Goal: Task Accomplishment & Management: Use online tool/utility

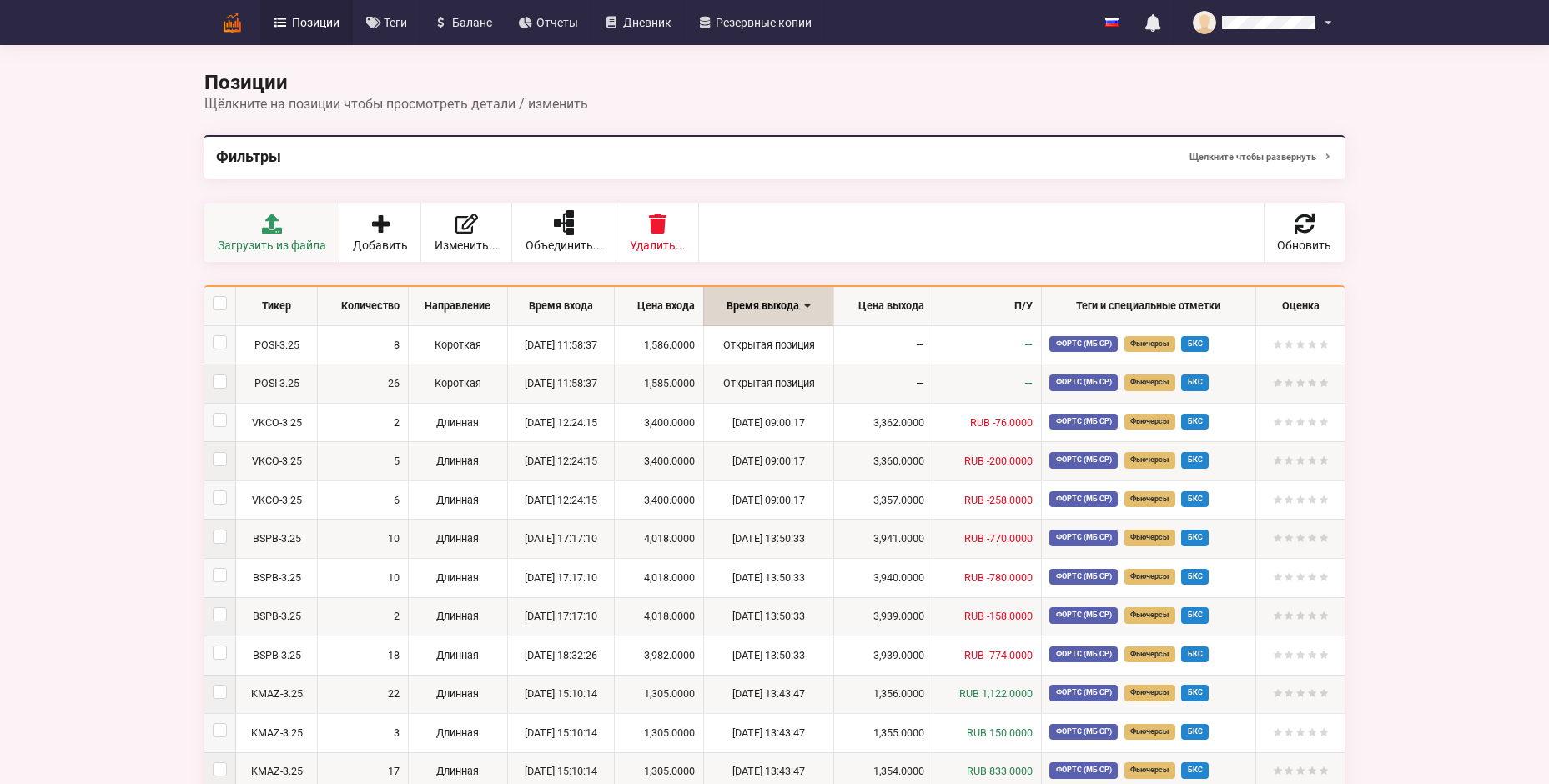
click at [273, 217] on icon at bounding box center [272, 223] width 23 height 20
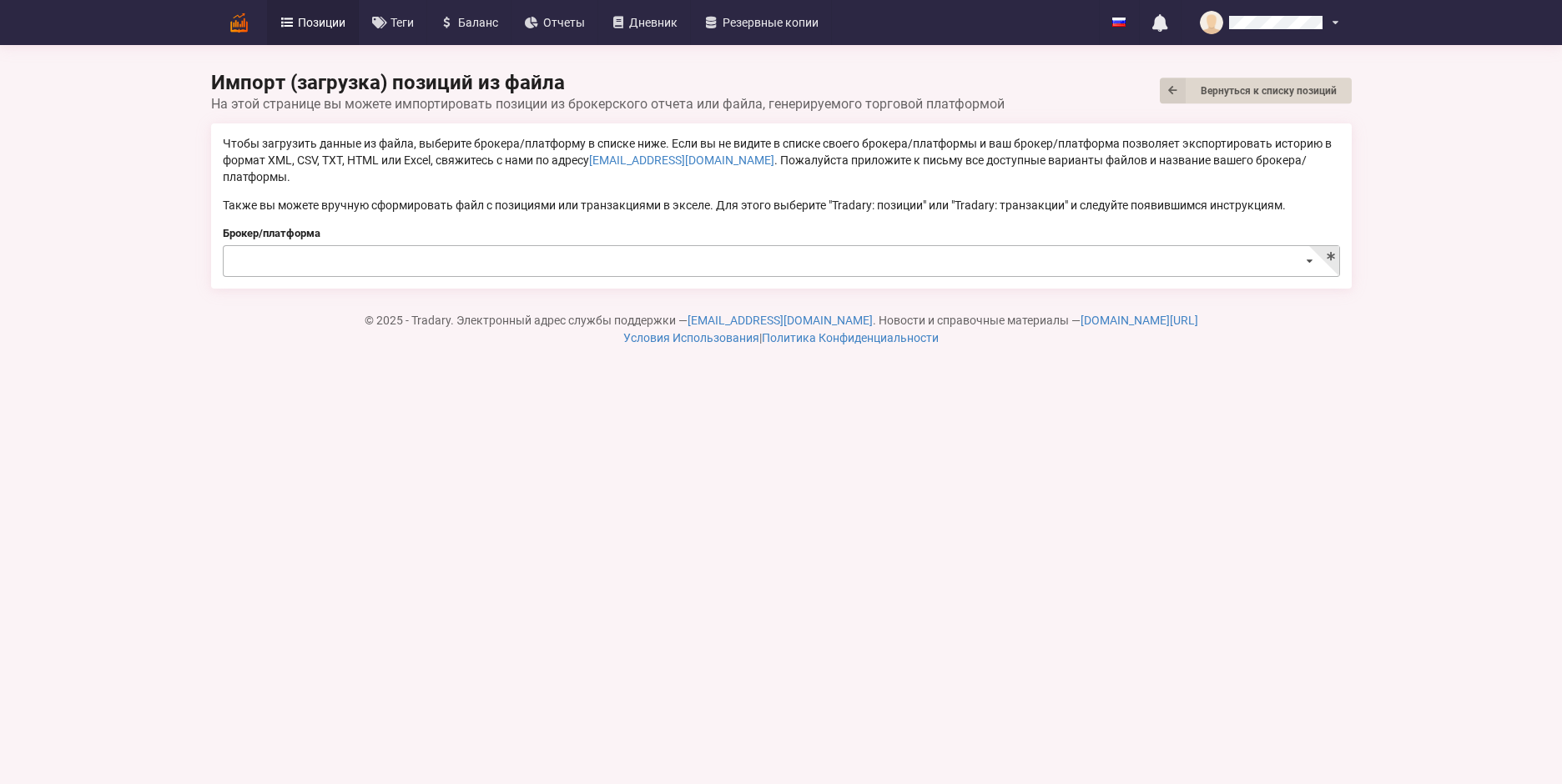
click at [294, 246] on input at bounding box center [781, 262] width 1115 height 33
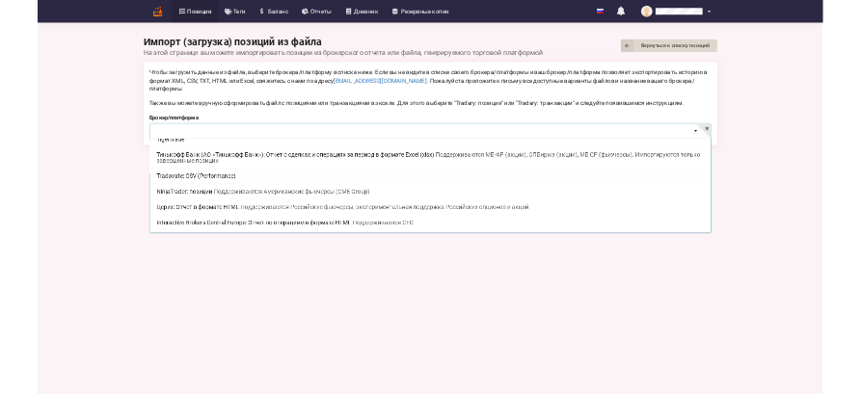
scroll to position [380, 0]
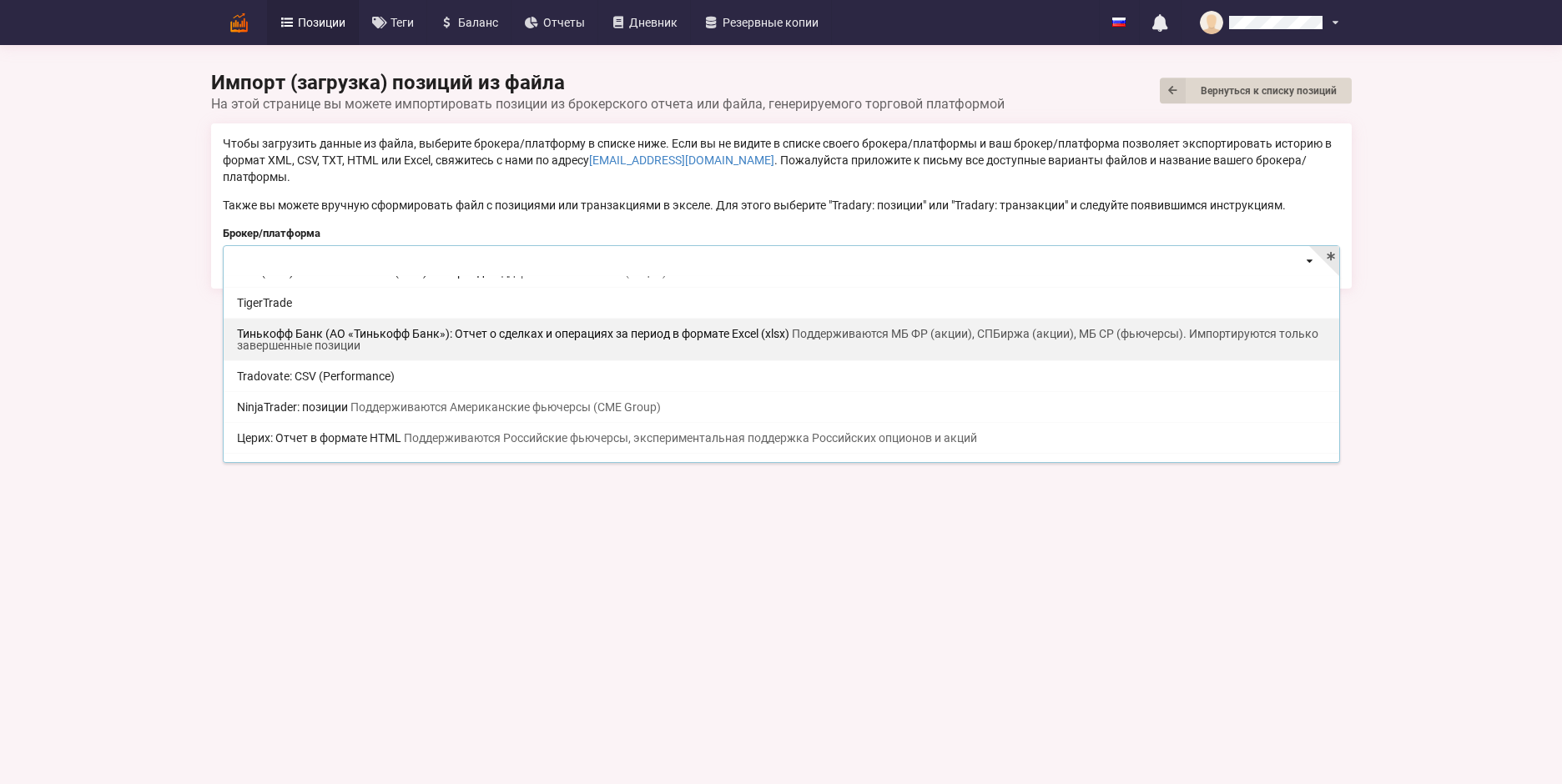
click at [317, 327] on span "Поддерживаются МБ ФР (акции), СПБиржа (акции), МБ СР (фьючерсы). Импортируются …" at bounding box center [777, 339] width 1081 height 25
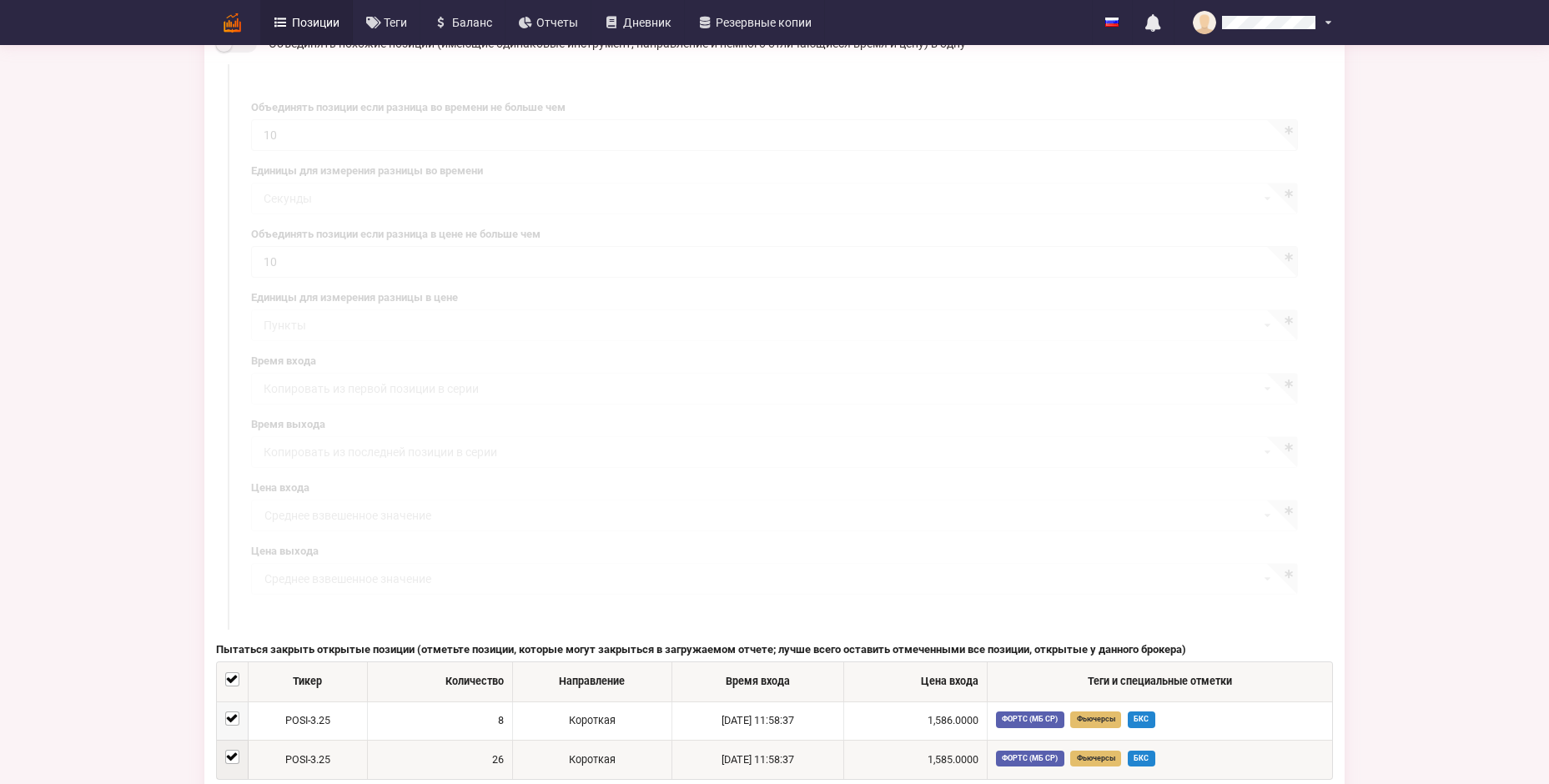
scroll to position [751, 0]
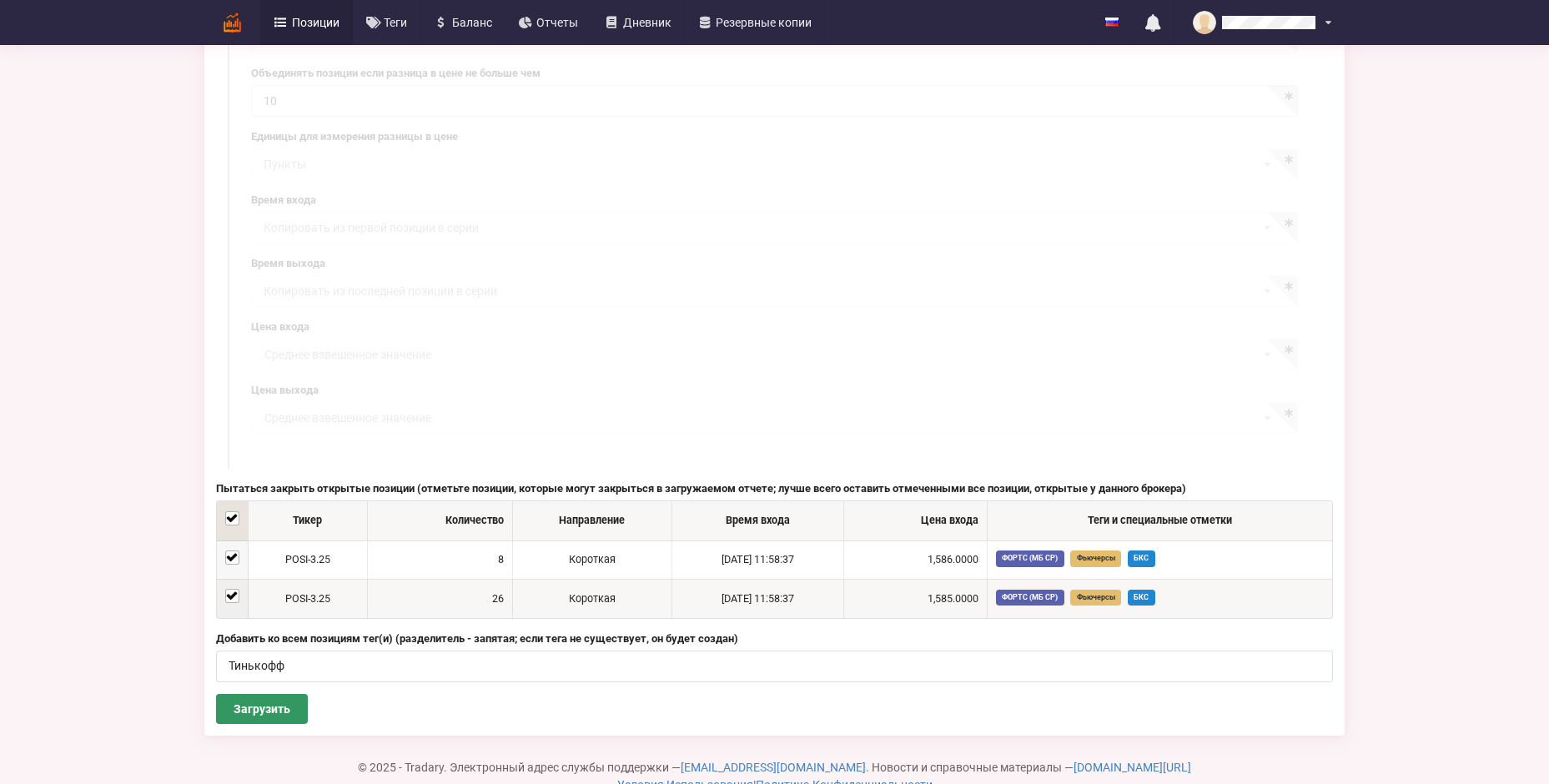
click at [233, 511] on label at bounding box center [232, 511] width 14 height 0
checkbox input "false"
click at [312, 651] on input "Тинькофф" at bounding box center [774, 666] width 1117 height 32
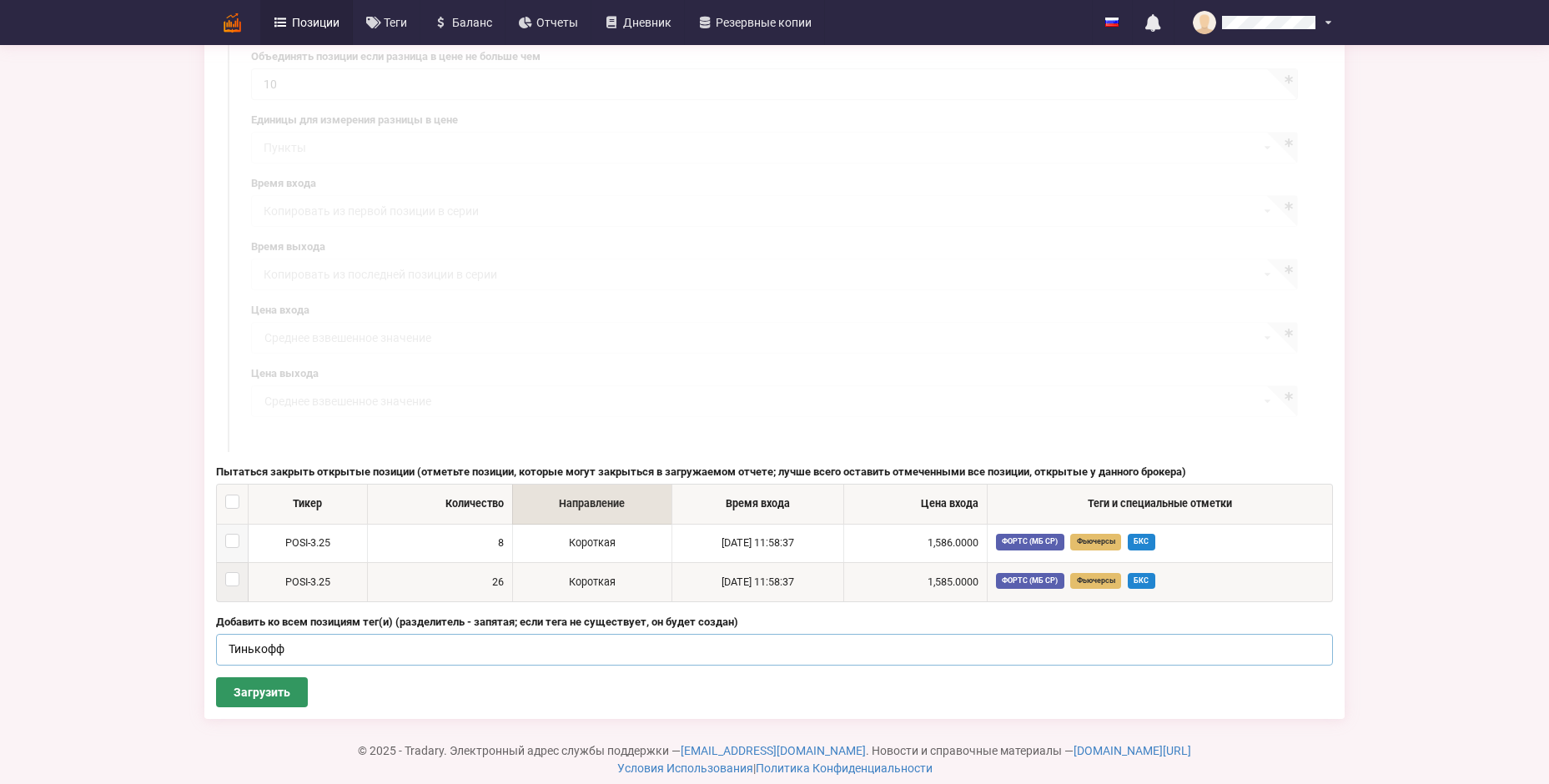
scroll to position [768, 0]
click at [255, 677] on button "Загрузить" at bounding box center [262, 691] width 92 height 30
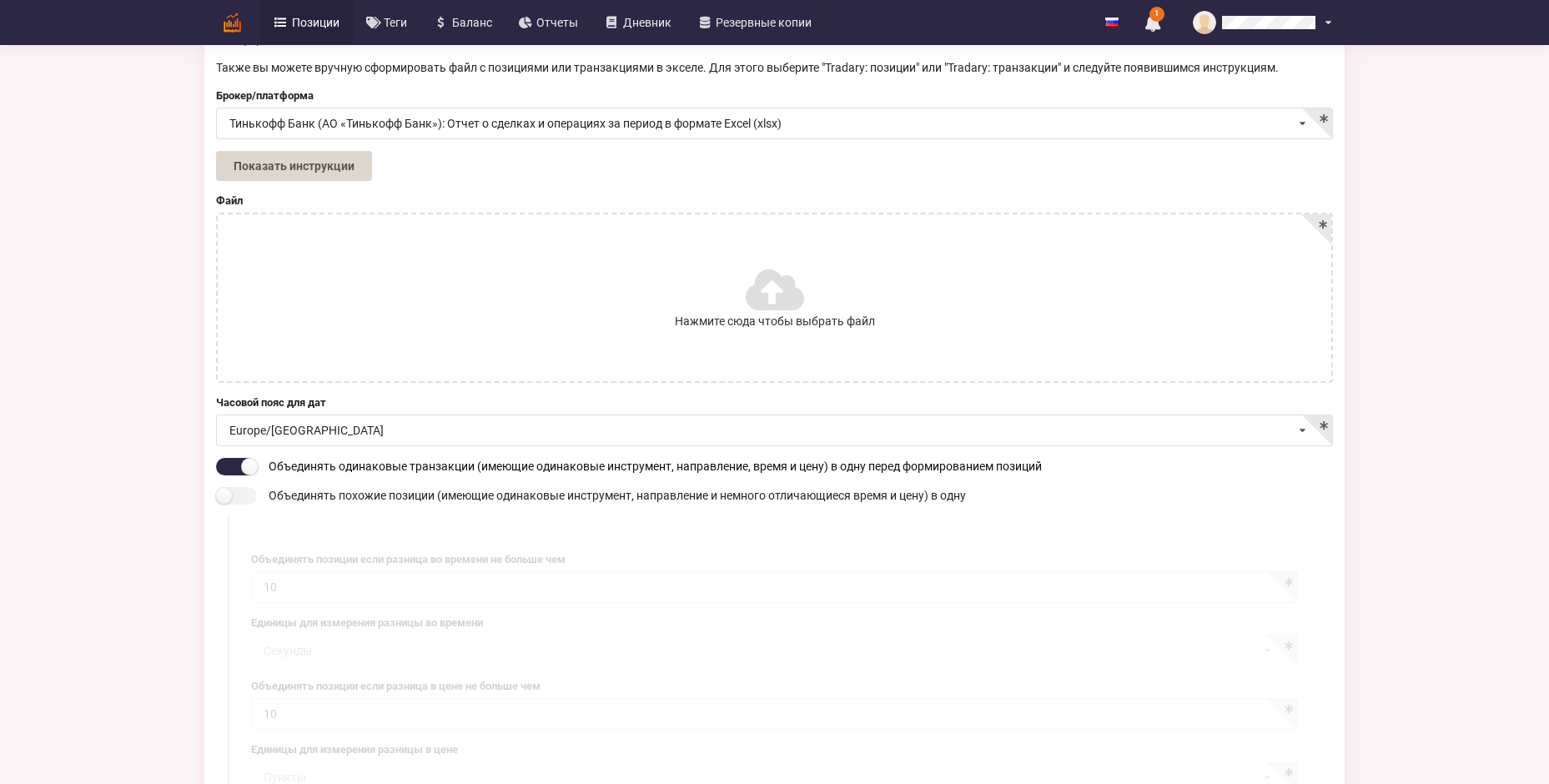
scroll to position [250, 0]
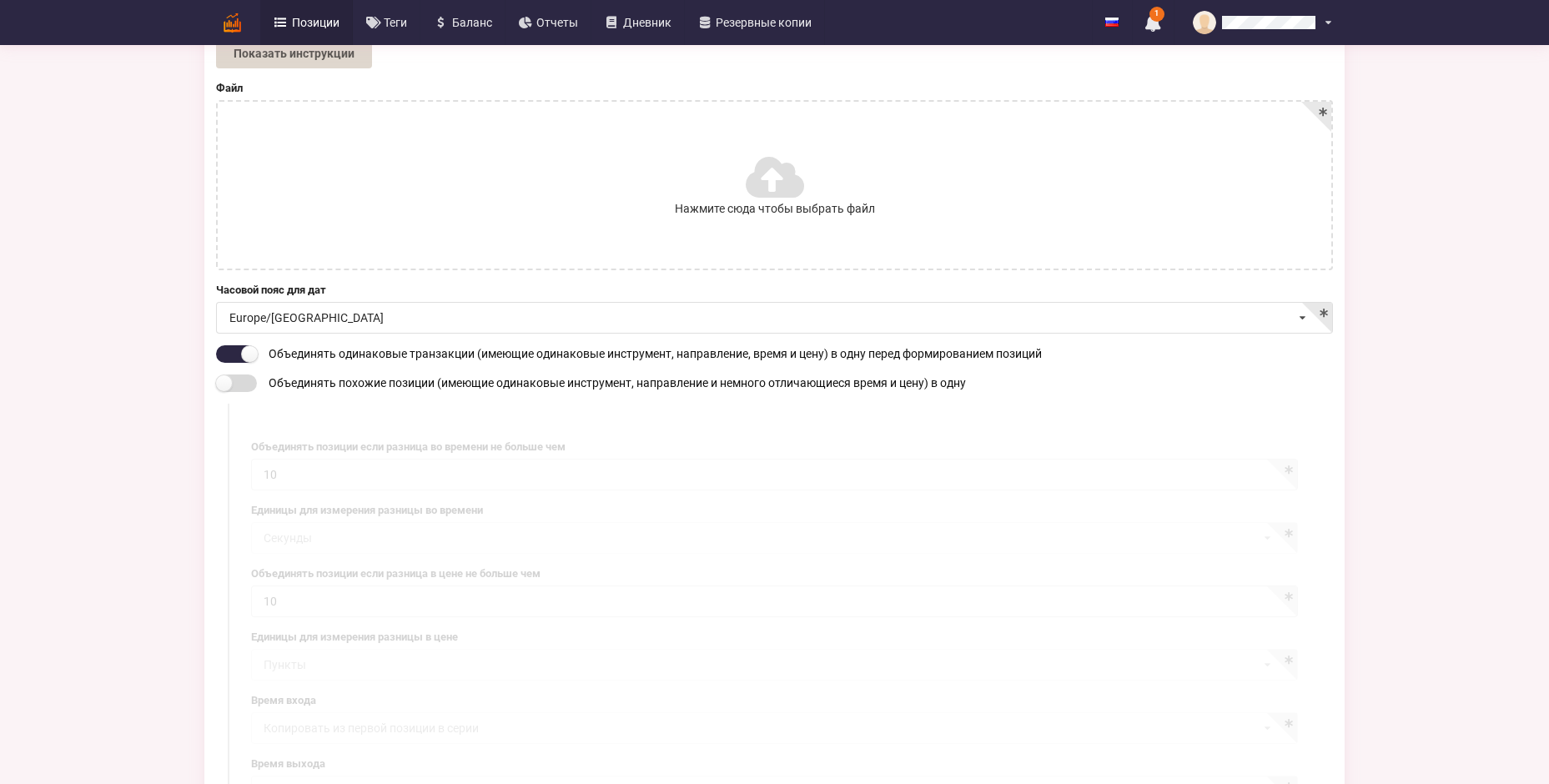
click at [238, 375] on input "checkbox" at bounding box center [236, 383] width 41 height 17
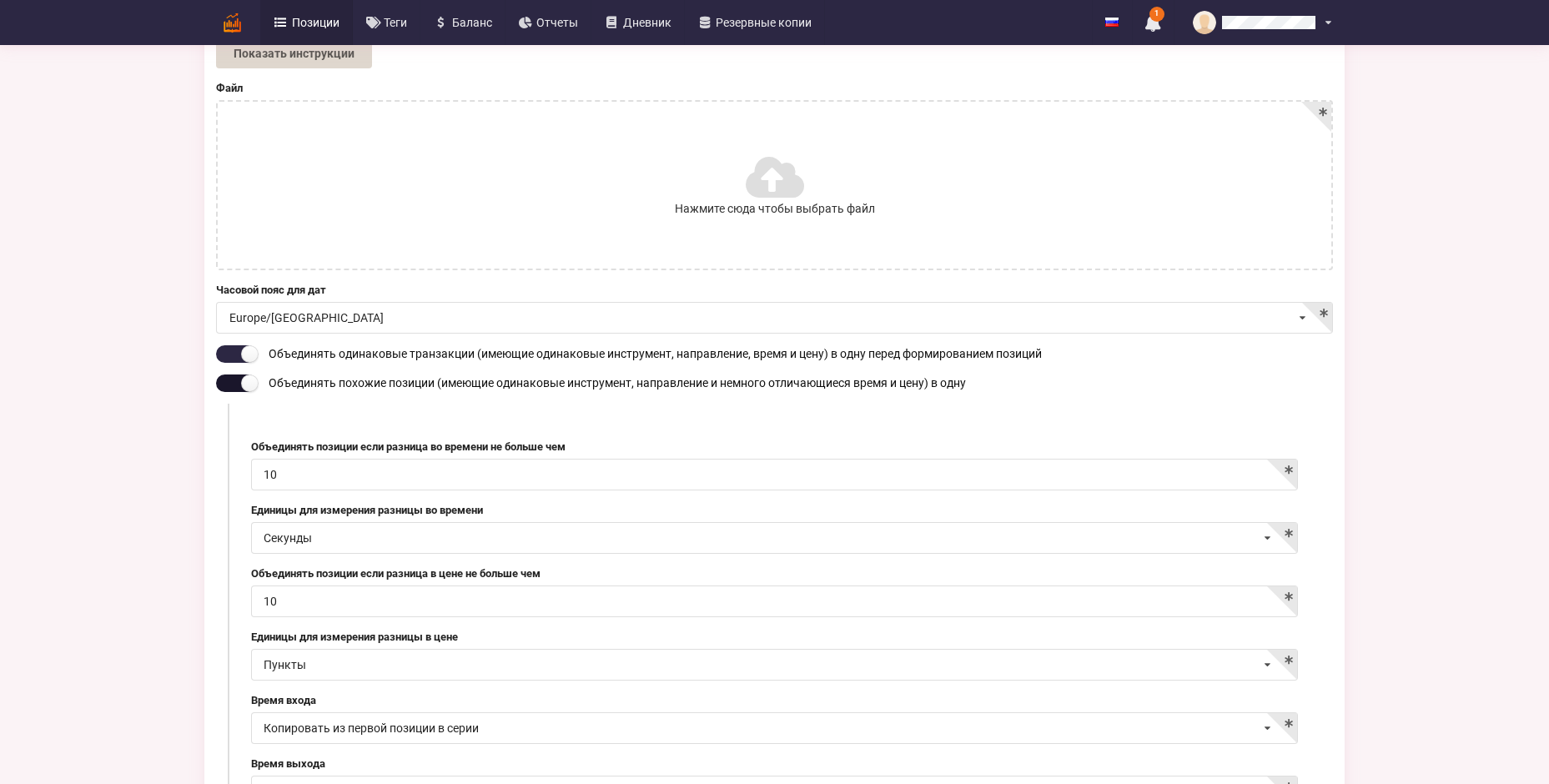
click at [239, 375] on input "checkbox" at bounding box center [236, 383] width 41 height 17
checkbox input "false"
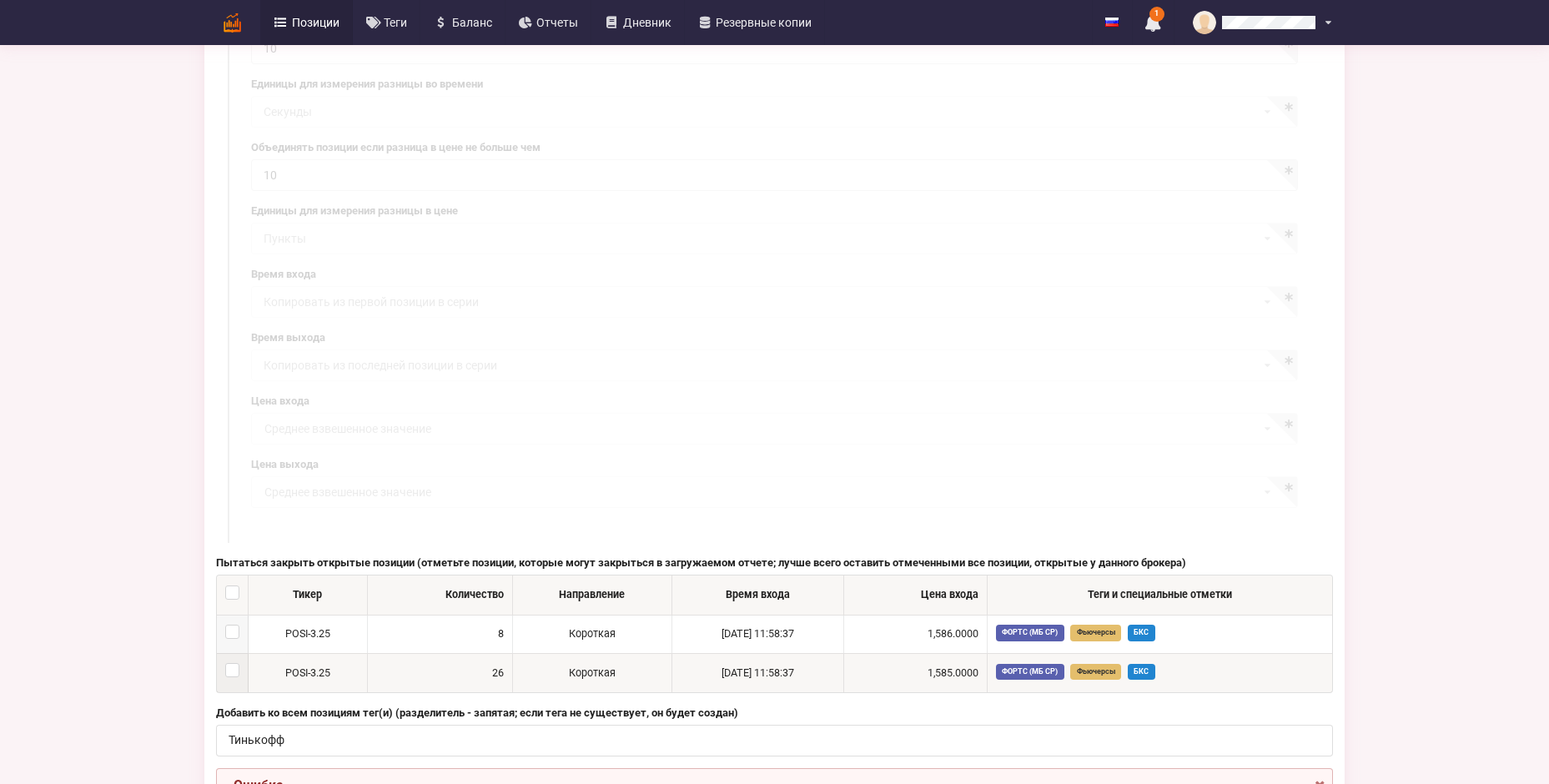
scroll to position [751, 0]
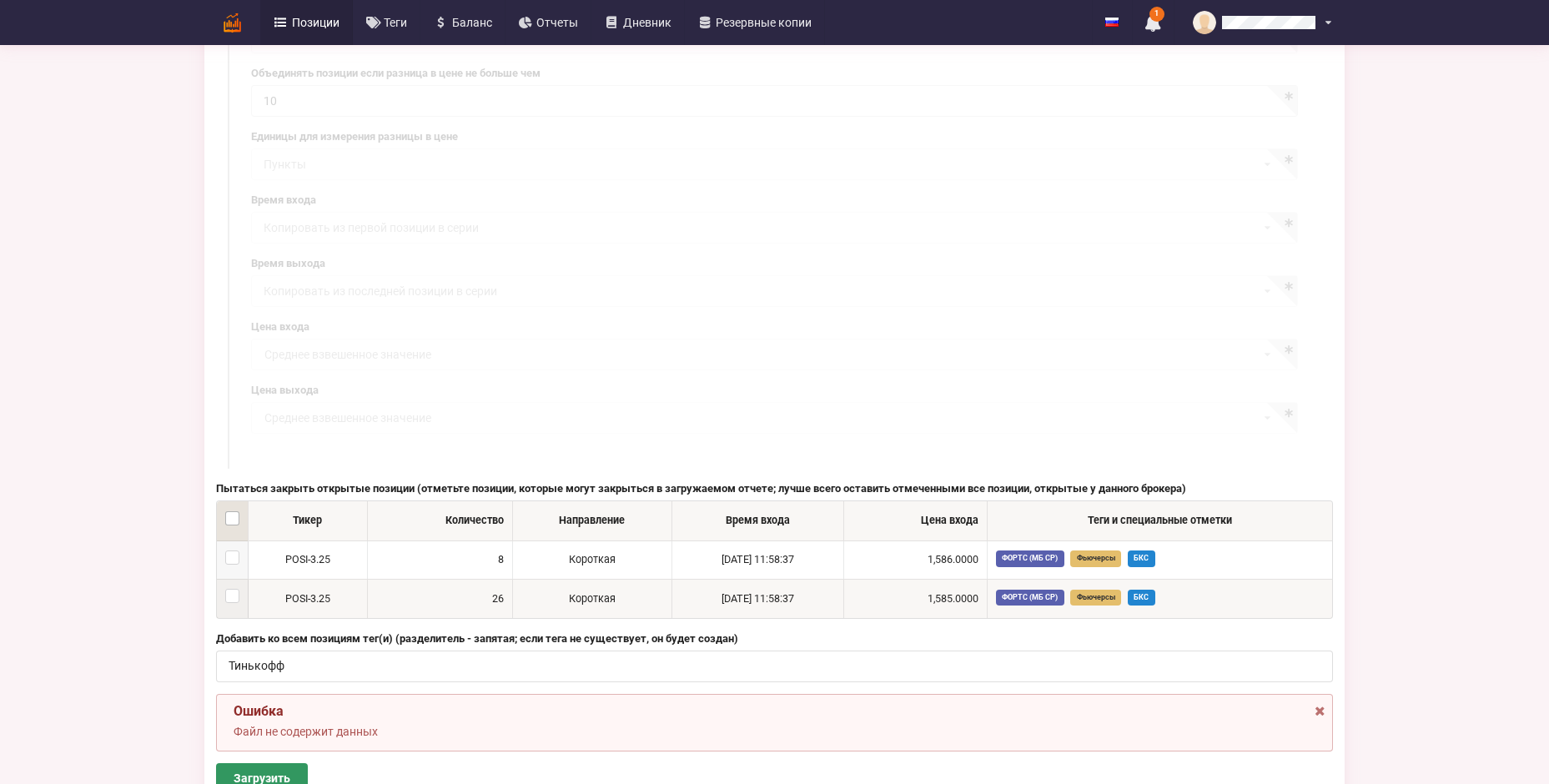
click at [228, 511] on label at bounding box center [232, 511] width 14 height 0
checkbox input "true"
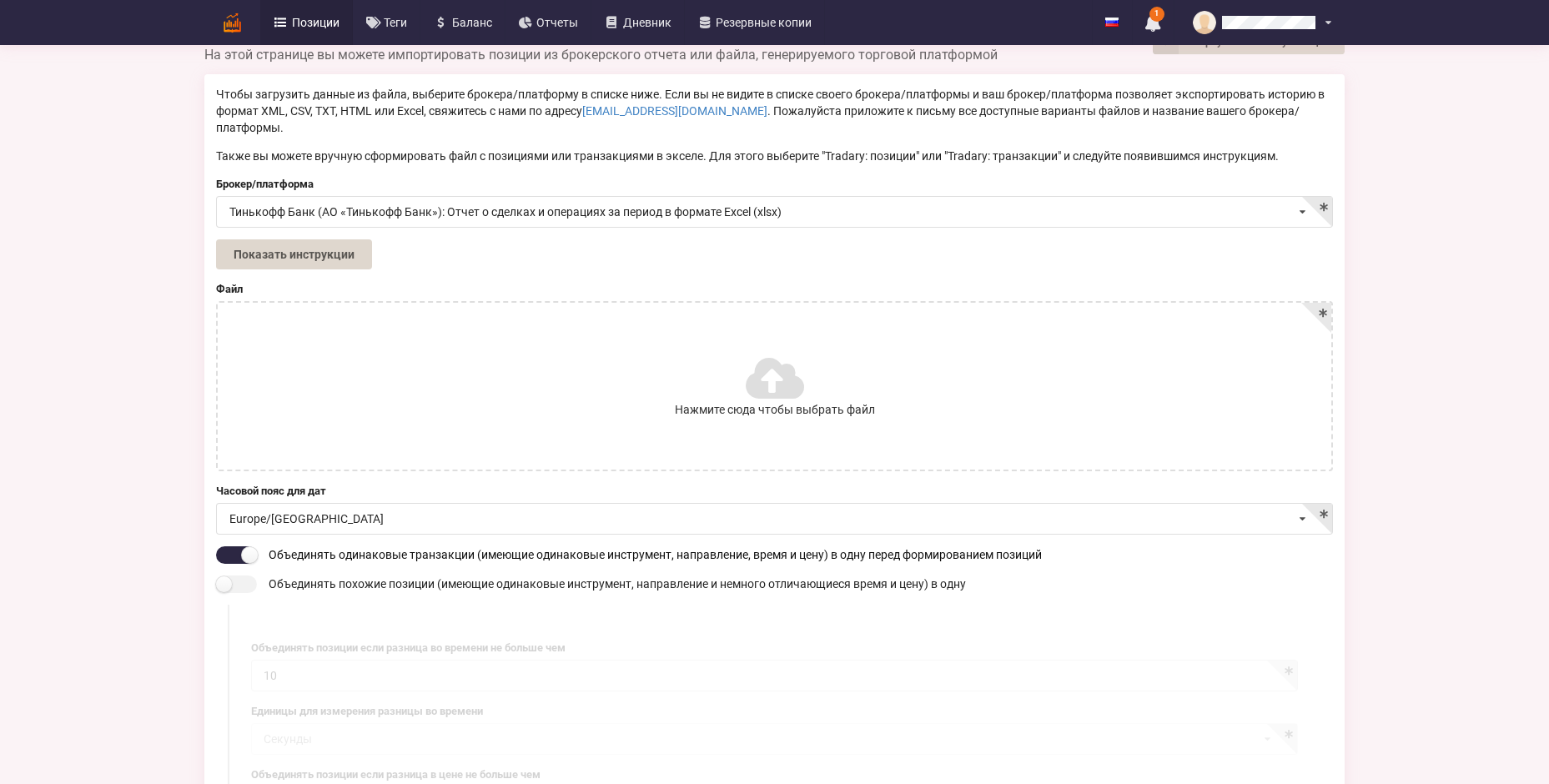
scroll to position [0, 0]
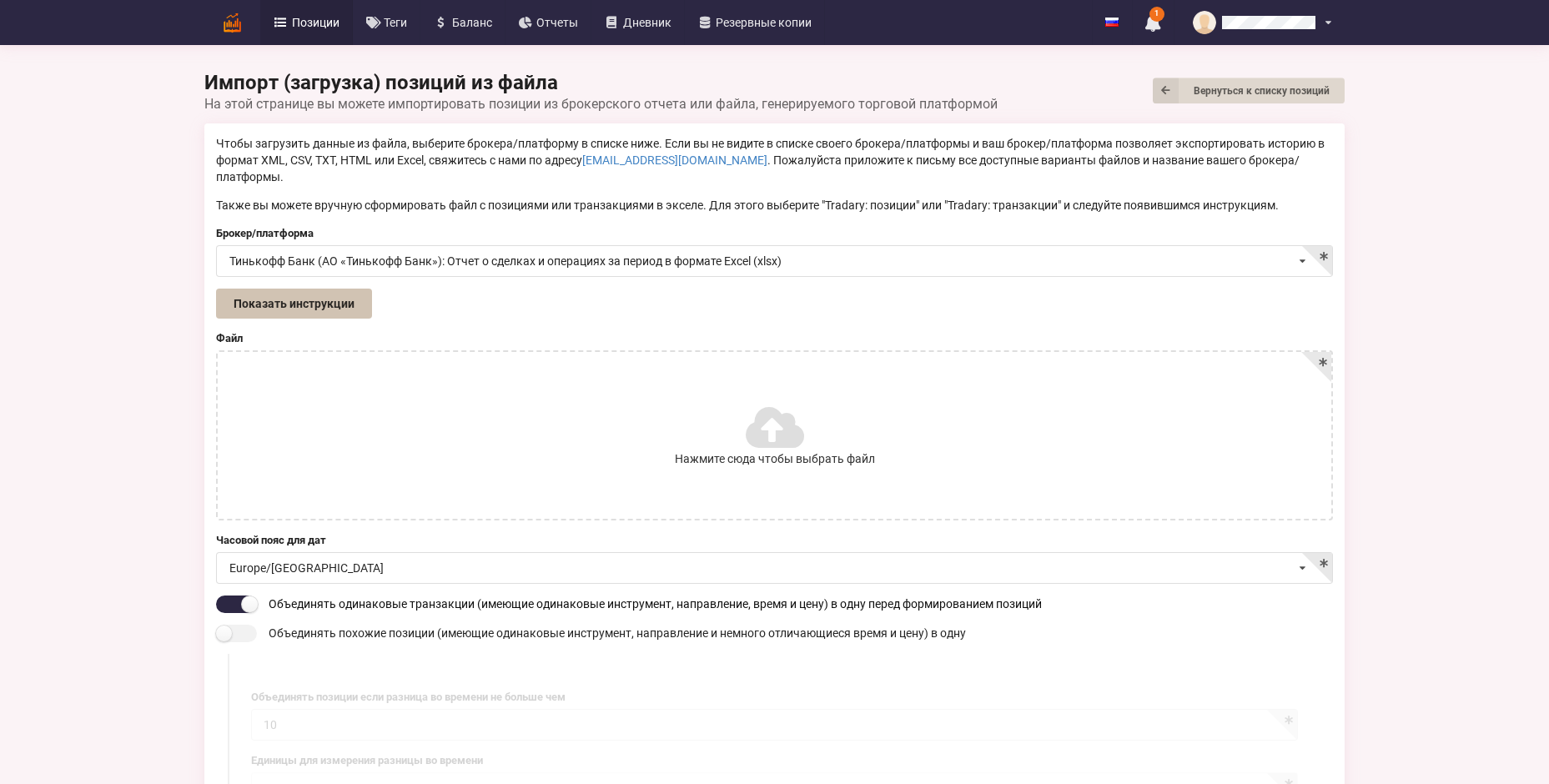
click at [339, 291] on button "Показать инструкции" at bounding box center [294, 304] width 156 height 30
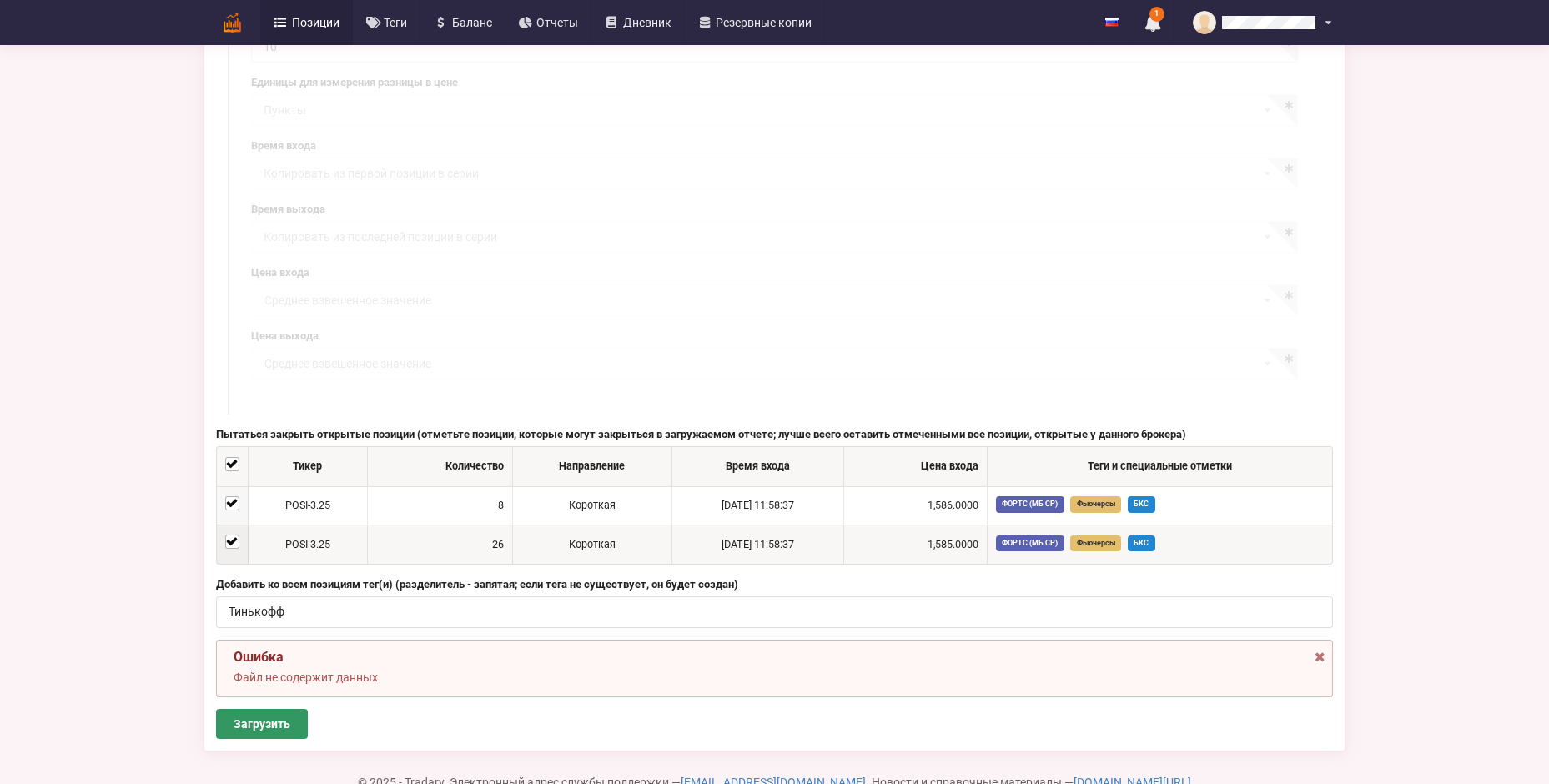
scroll to position [834, 0]
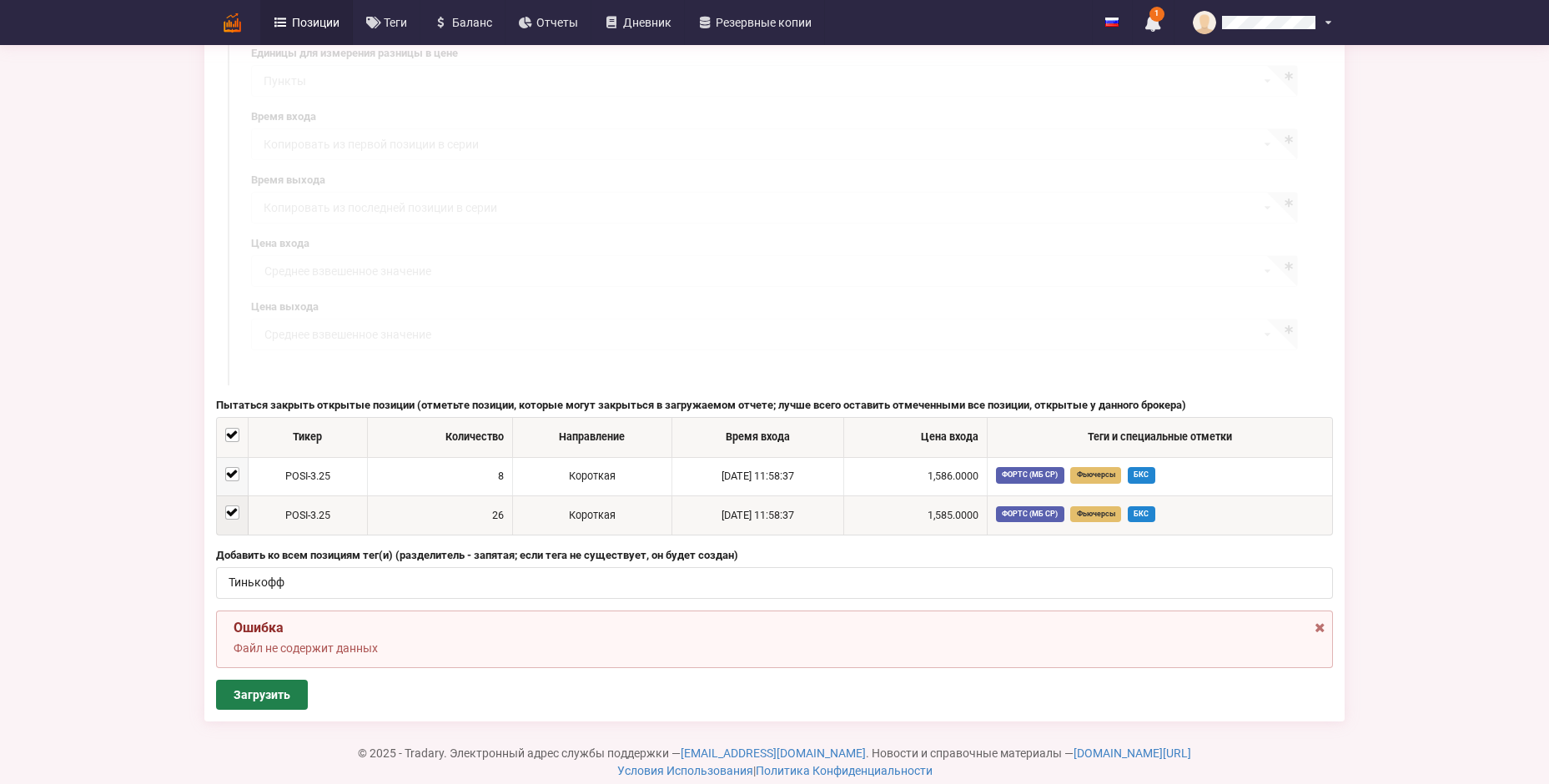
click at [260, 680] on button "Загрузить" at bounding box center [262, 695] width 92 height 30
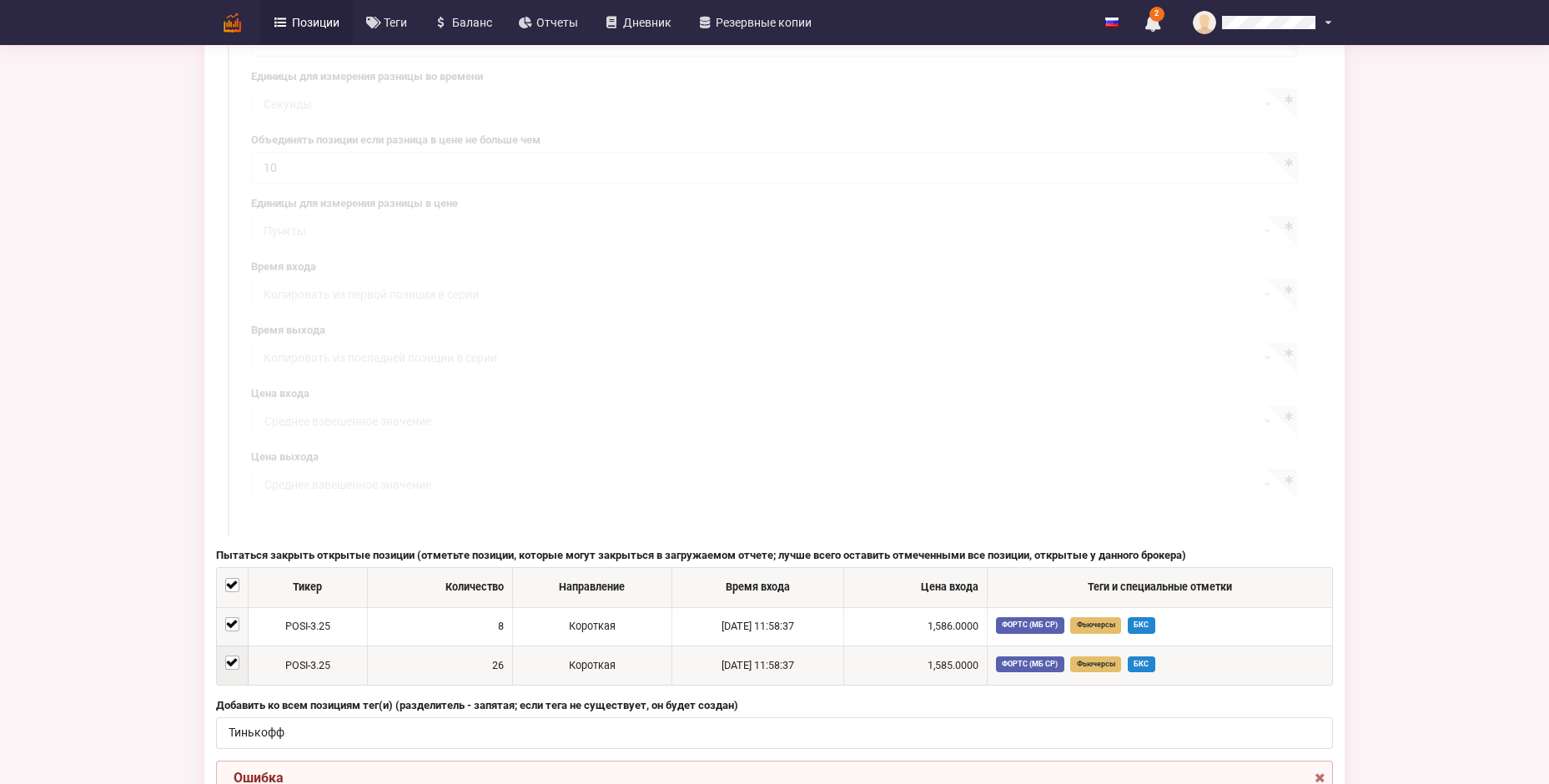
scroll to position [838, 0]
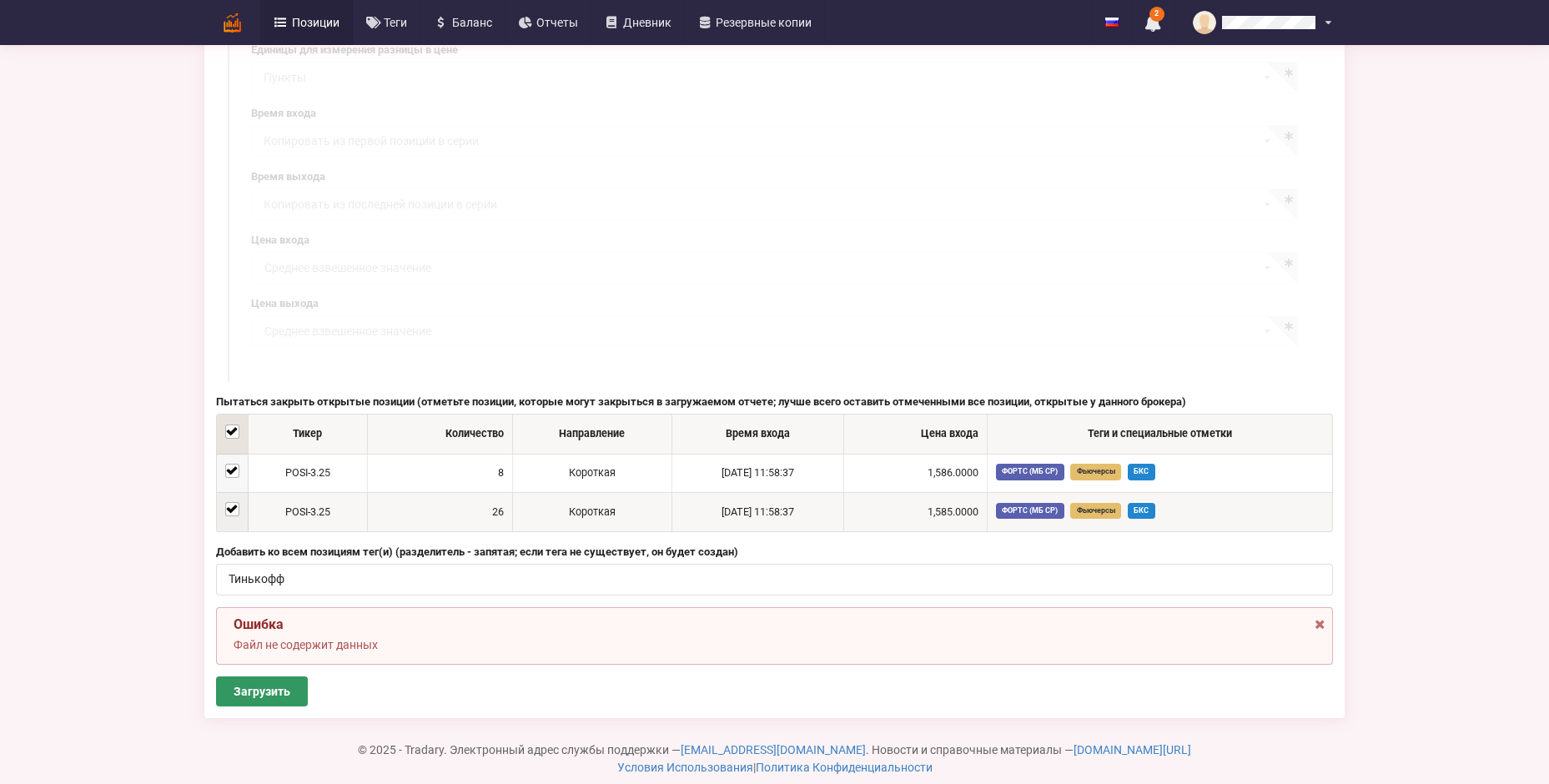
click at [225, 425] on label at bounding box center [232, 425] width 14 height 0
checkbox input "false"
click at [1140, 571] on input "Тинькофф" at bounding box center [774, 580] width 1117 height 32
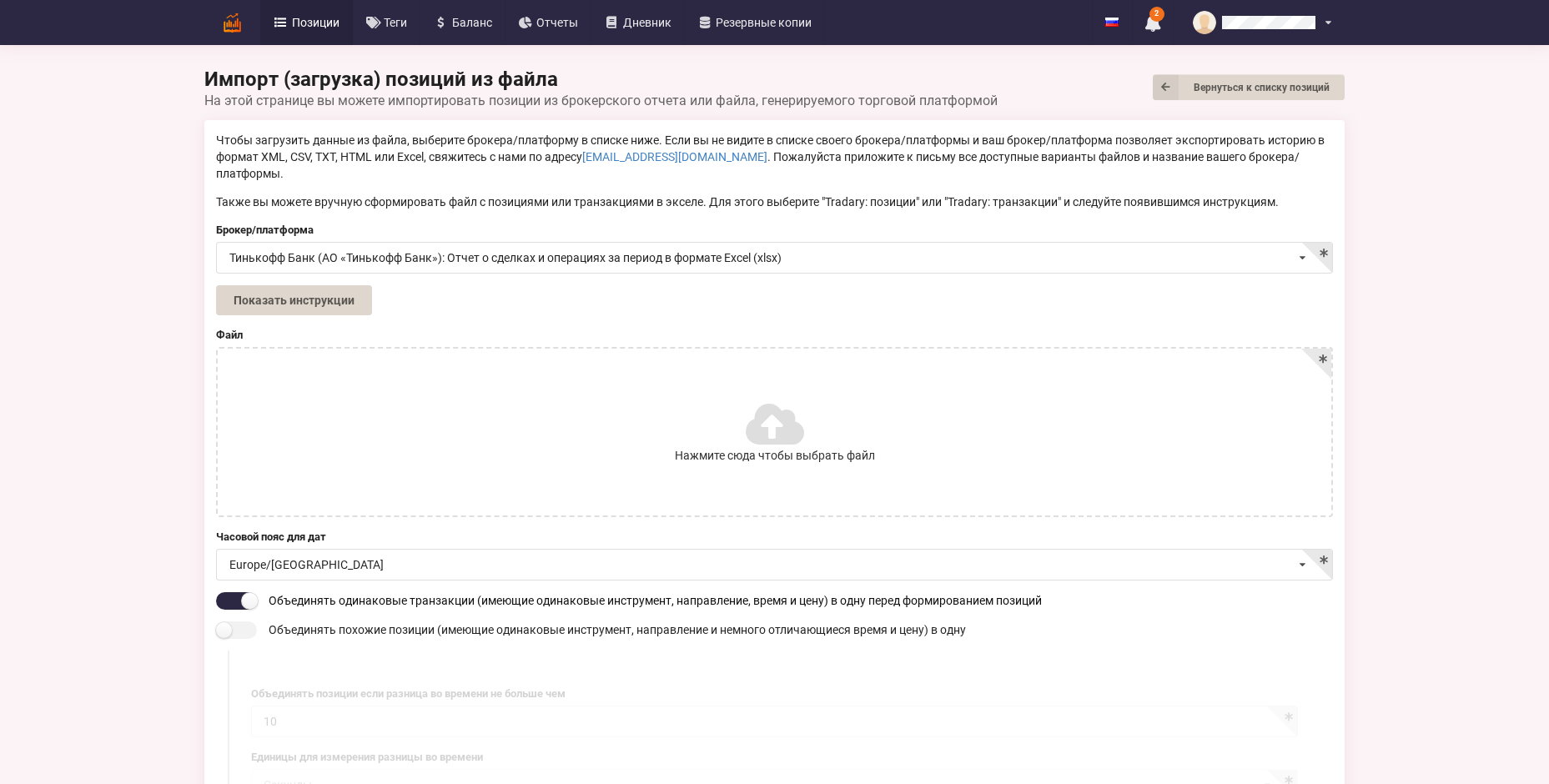
scroll to position [0, 0]
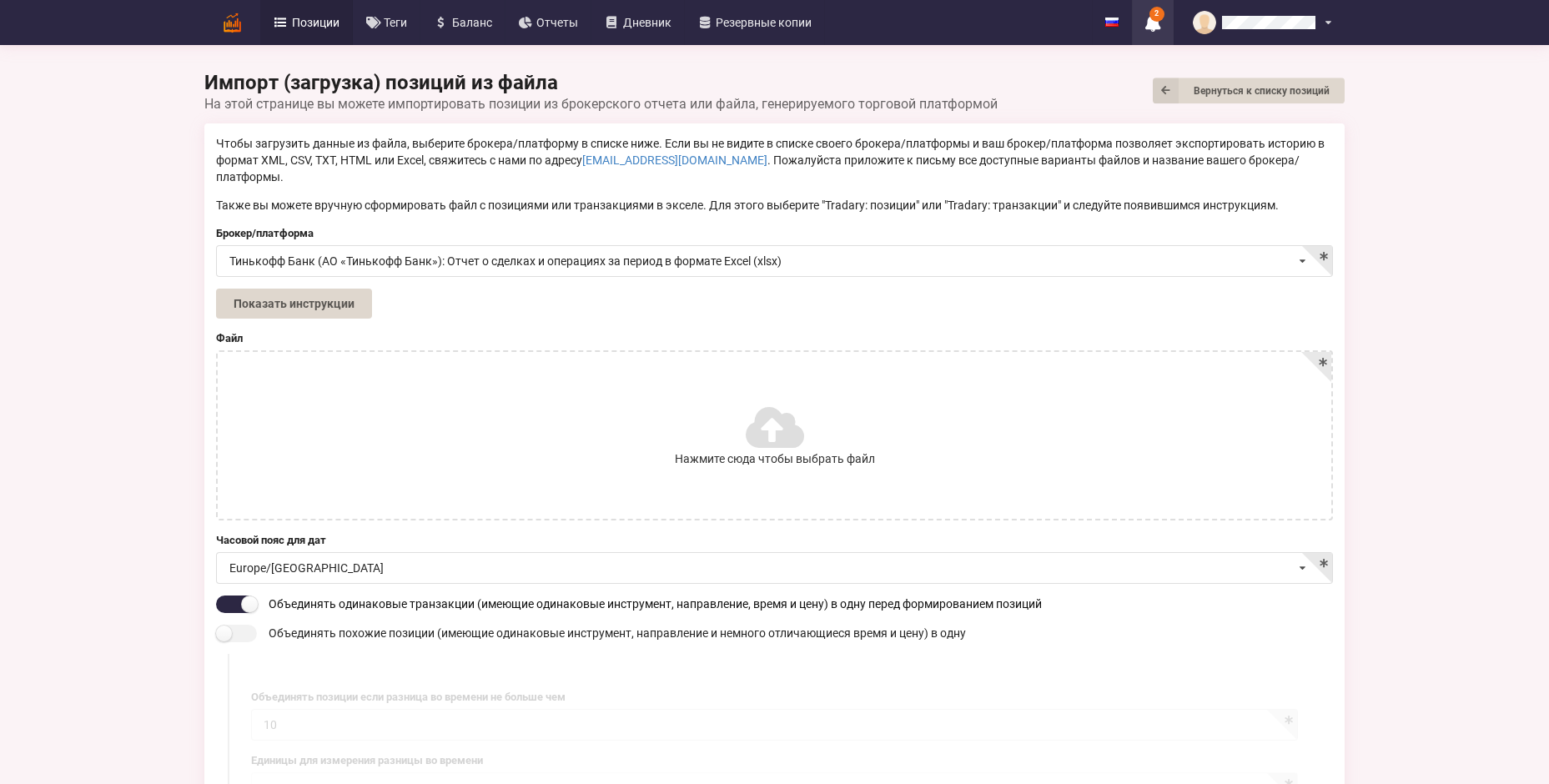
click at [1148, 19] on icon at bounding box center [1153, 22] width 15 height 17
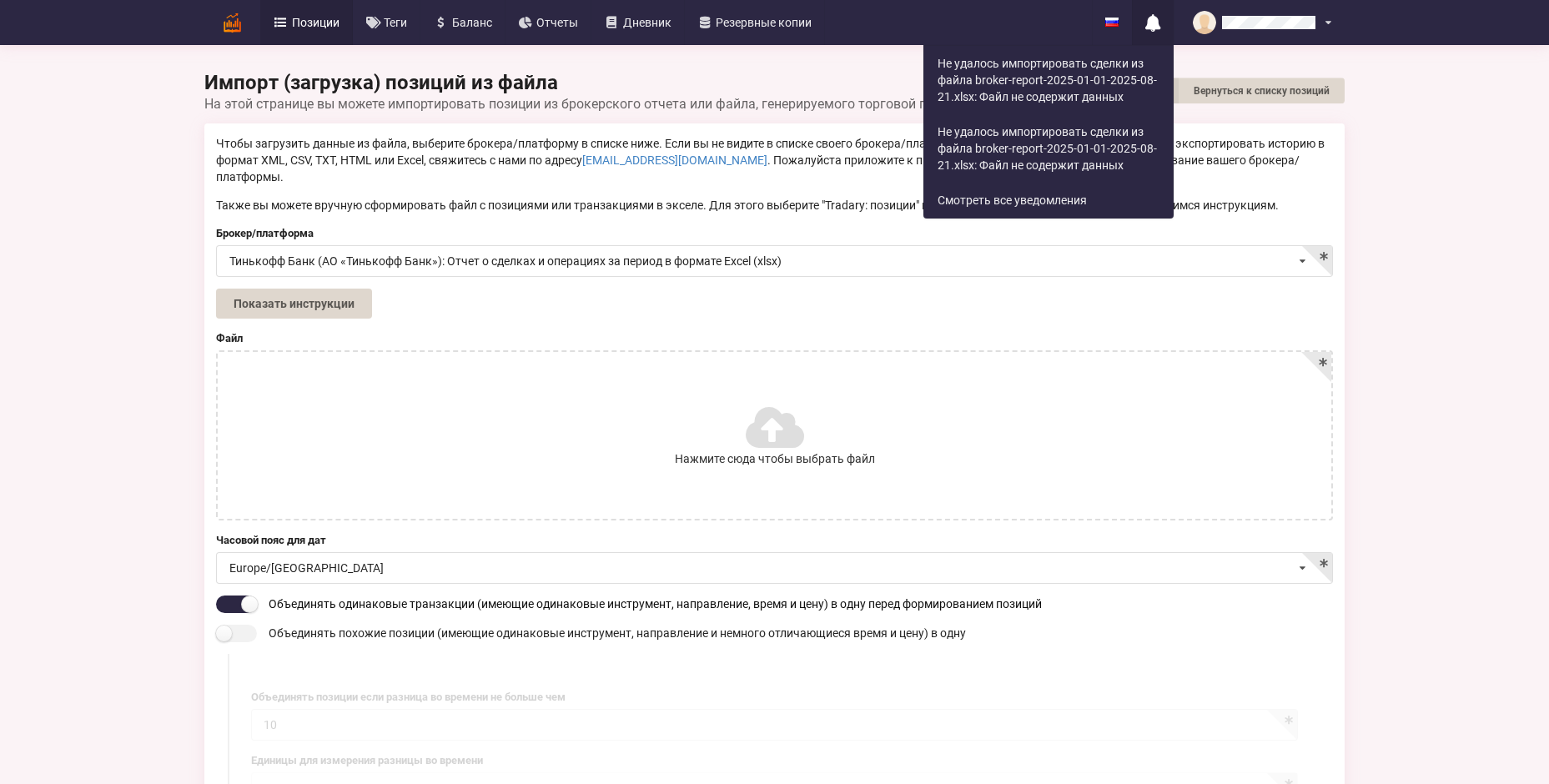
click at [294, 22] on span "Позиции" at bounding box center [315, 22] width 48 height 11
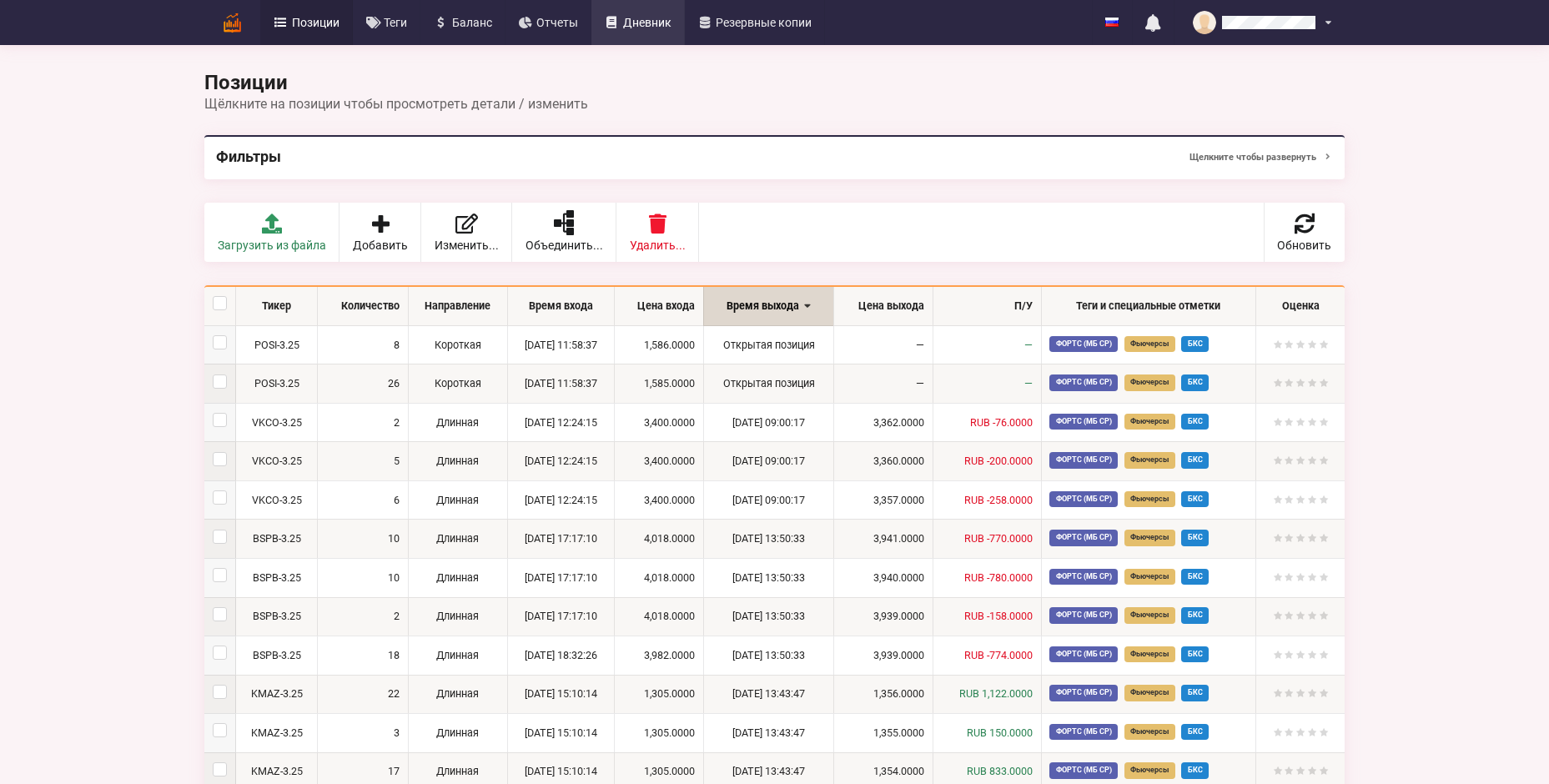
click at [640, 25] on span "Дневник" at bounding box center [647, 22] width 48 height 11
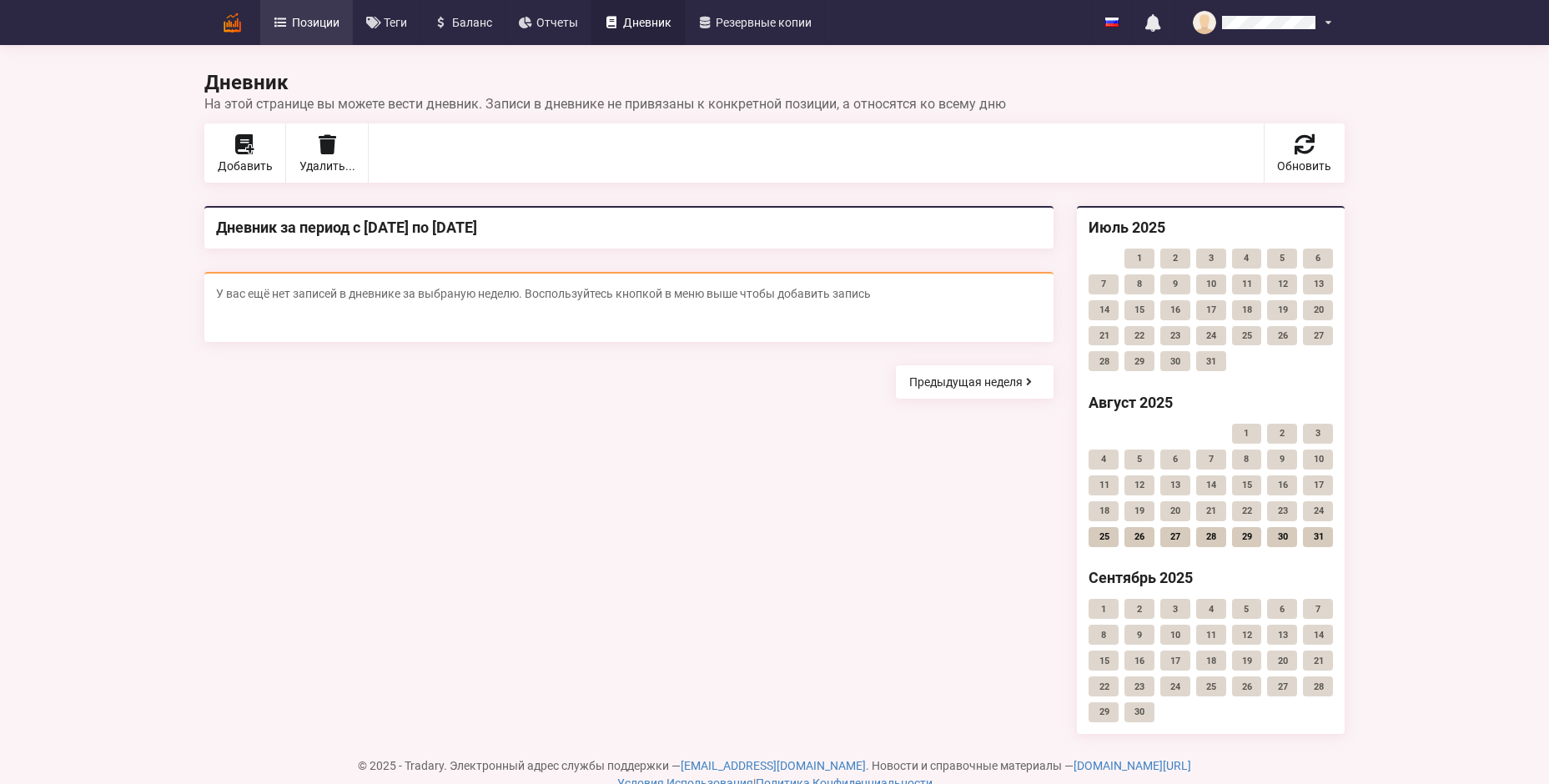
click at [319, 31] on link "Позиции" at bounding box center [306, 22] width 93 height 45
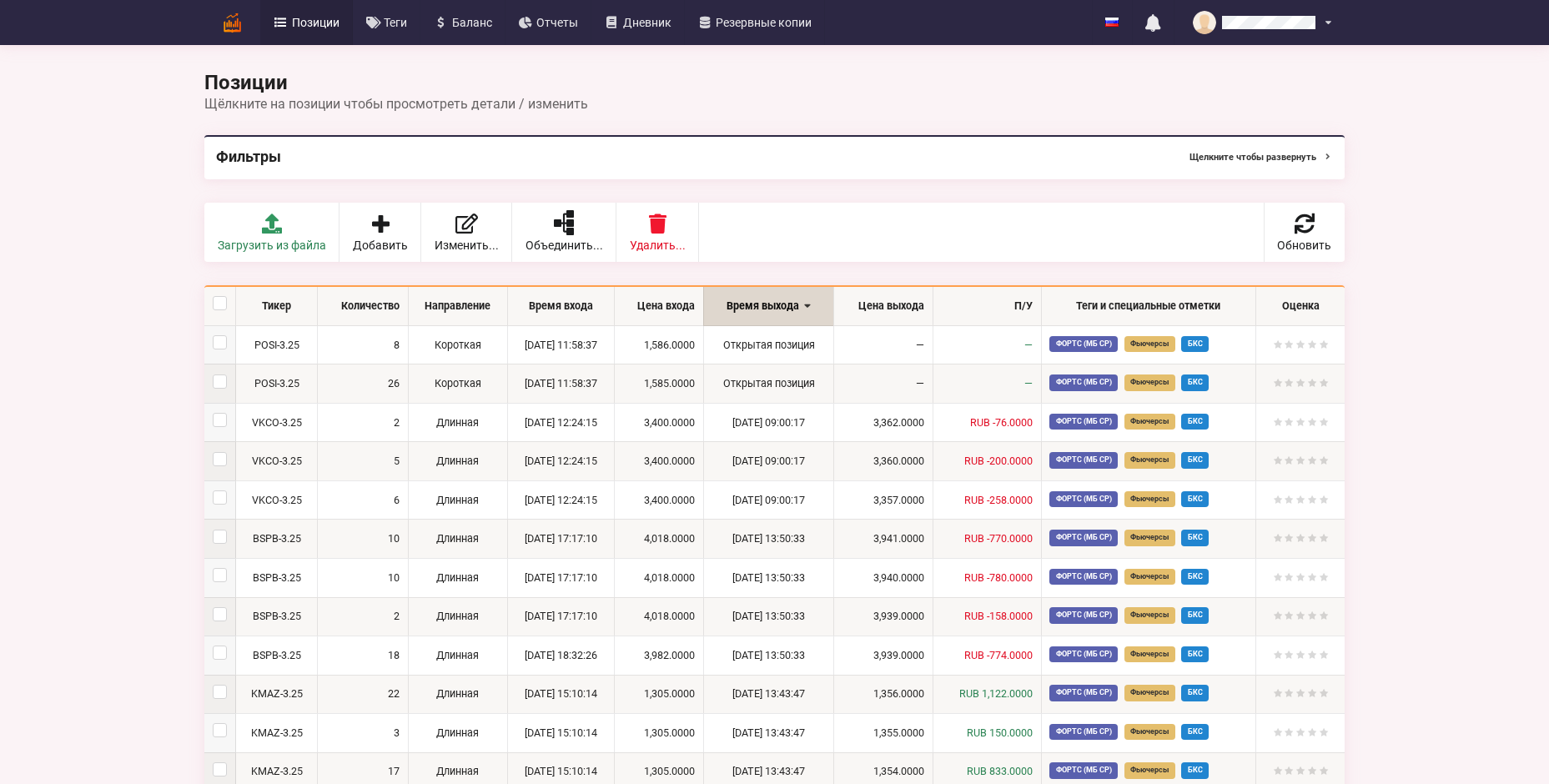
click at [1244, 156] on button "Щелкните чтобы развернуть" at bounding box center [1262, 157] width 144 height 21
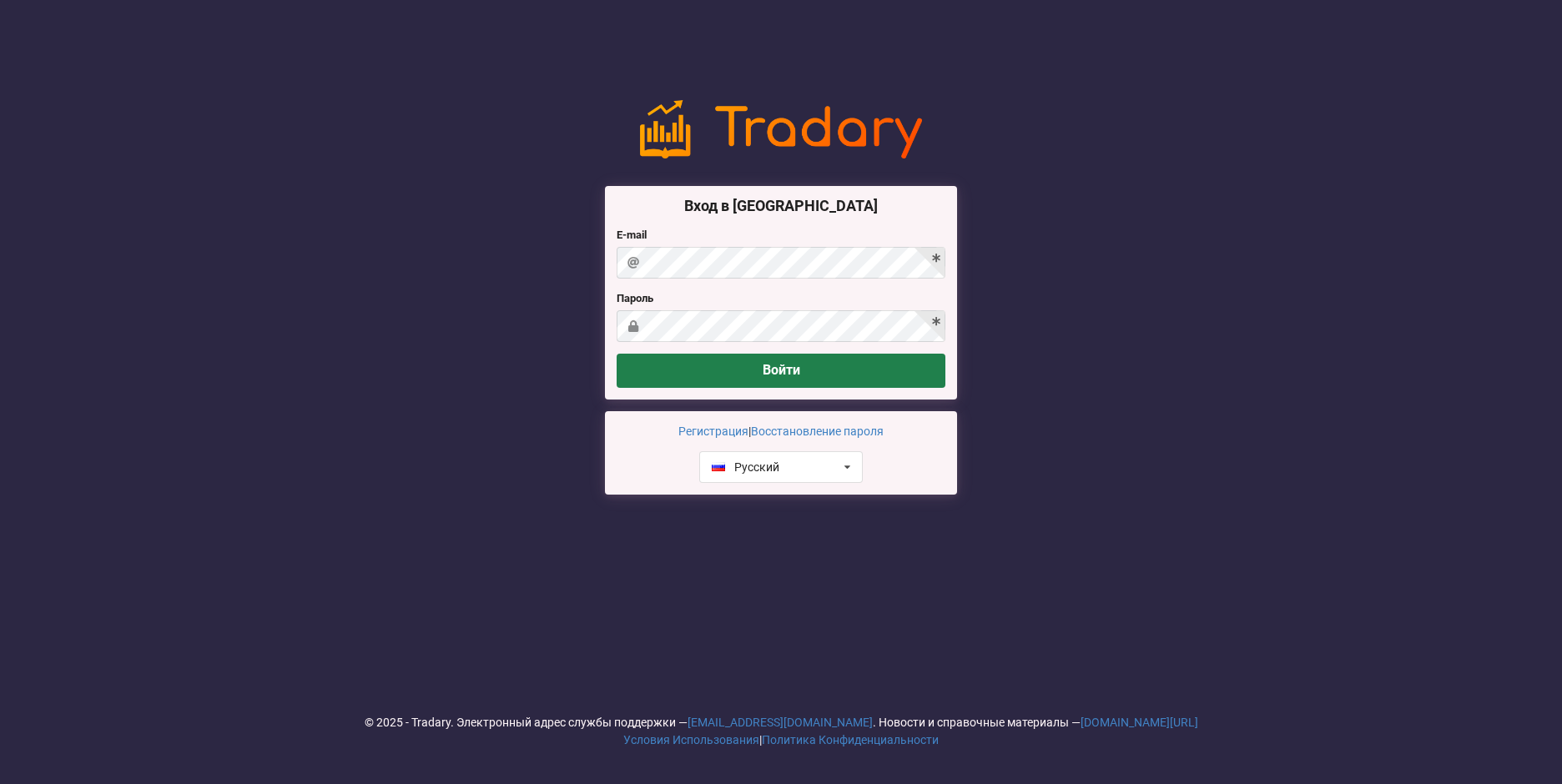
click at [761, 373] on button "Войти" at bounding box center [781, 371] width 329 height 35
